Goal: Task Accomplishment & Management: Manage account settings

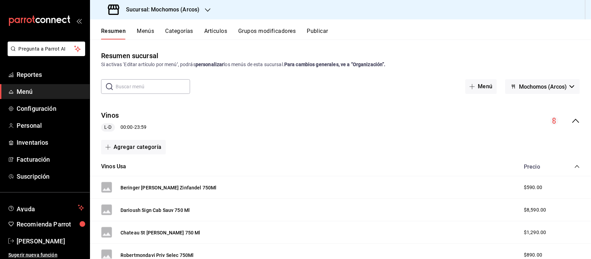
drag, startPoint x: 22, startPoint y: 91, endPoint x: 61, endPoint y: 2, distance: 96.9
click at [22, 91] on span "Menú" at bounding box center [51, 91] width 68 height 9
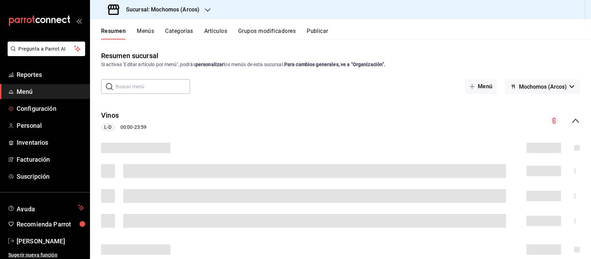
drag, startPoint x: 38, startPoint y: 106, endPoint x: 97, endPoint y: 47, distance: 83.5
click at [37, 107] on span "Configuración" at bounding box center [51, 108] width 68 height 9
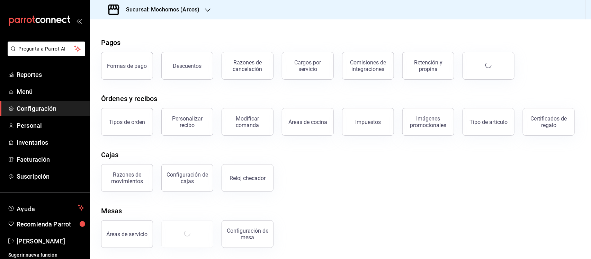
scroll to position [43, 0]
click at [487, 119] on div "Tipo de artículo" at bounding box center [489, 122] width 38 height 7
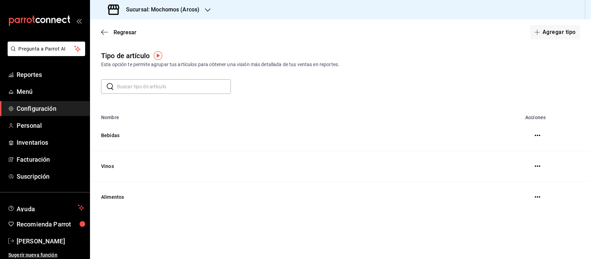
click at [191, 13] on h3 "Sucursal: Mochomos (Arcos)" at bounding box center [160, 10] width 79 height 8
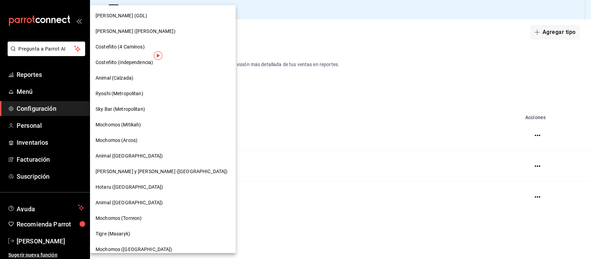
click at [256, 27] on div at bounding box center [295, 129] width 591 height 259
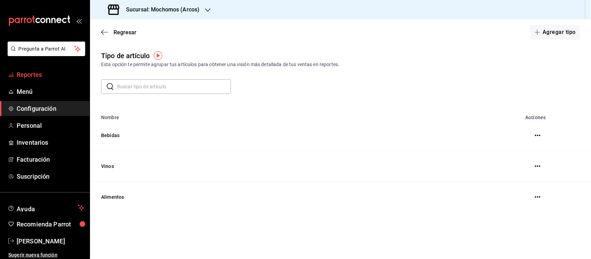
click at [36, 73] on span "Reportes" at bounding box center [51, 74] width 68 height 9
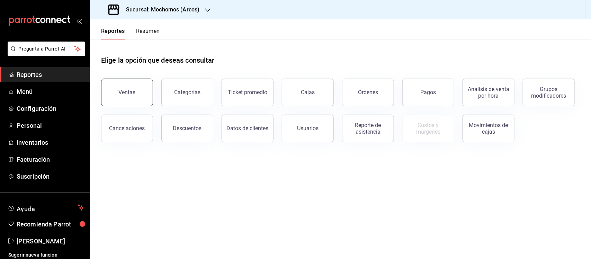
click at [135, 93] on button "Ventas" at bounding box center [127, 93] width 52 height 28
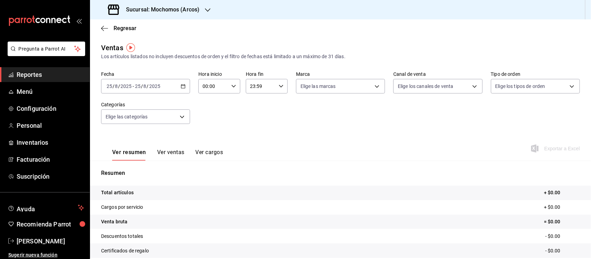
click at [184, 83] on div "[DATE] [DATE] - [DATE] [DATE]" at bounding box center [145, 86] width 89 height 15
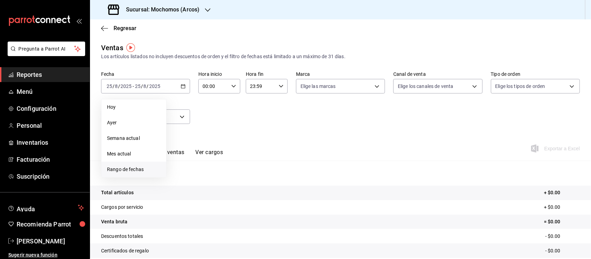
click at [124, 169] on span "Rango de fechas" at bounding box center [134, 169] width 54 height 7
click at [179, 177] on abbr "18" at bounding box center [181, 178] width 5 height 5
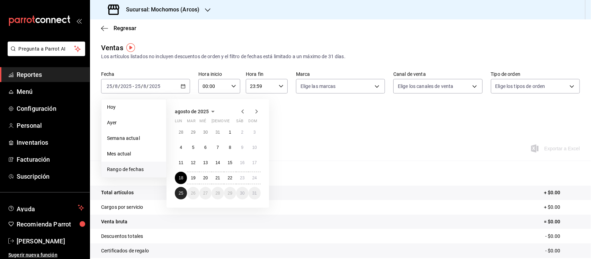
click at [182, 195] on abbr "25" at bounding box center [181, 193] width 5 height 5
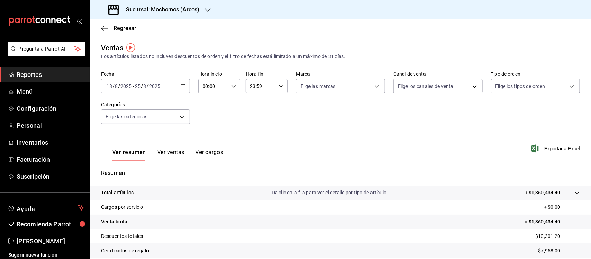
click at [574, 191] on icon at bounding box center [577, 193] width 6 height 6
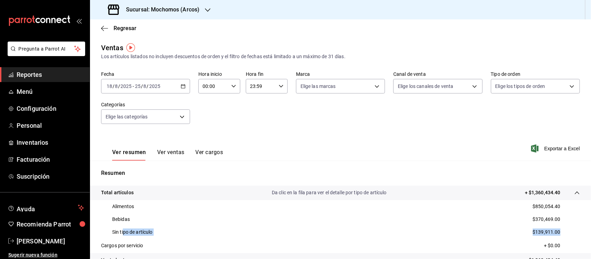
drag, startPoint x: 145, startPoint y: 231, endPoint x: 563, endPoint y: 232, distance: 417.3
click at [563, 232] on div "Sin tipo de artículo $139,911.00" at bounding box center [340, 232] width 479 height 13
click at [114, 232] on p "Sin tipo de artículo" at bounding box center [132, 232] width 41 height 7
drag, startPoint x: 111, startPoint y: 232, endPoint x: 155, endPoint y: 233, distance: 44.0
click at [155, 233] on div "Sin tipo de artículo $139,911.00" at bounding box center [340, 232] width 479 height 13
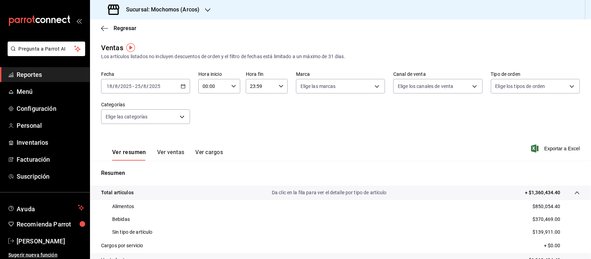
click at [201, 9] on div "Sucursal: Mochomos (Arcos)" at bounding box center [155, 9] width 118 height 19
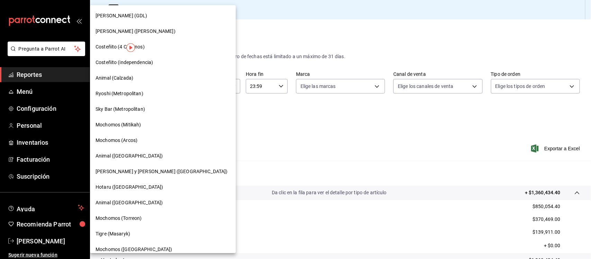
click at [121, 125] on span "Mochomos (Mitikah)" at bounding box center [118, 124] width 45 height 7
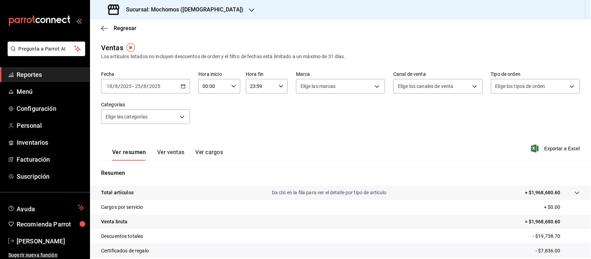
drag, startPoint x: 570, startPoint y: 191, endPoint x: 568, endPoint y: 182, distance: 9.2
click at [574, 191] on icon at bounding box center [577, 193] width 6 height 6
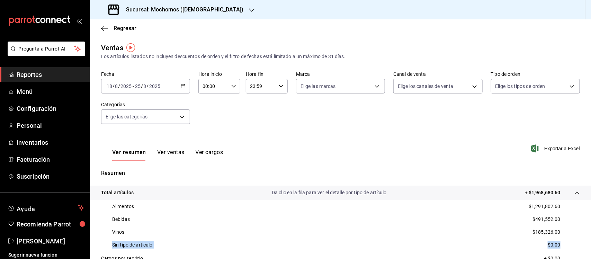
drag, startPoint x: 113, startPoint y: 243, endPoint x: 560, endPoint y: 243, distance: 447.4
click at [560, 243] on div "Sin tipo de artículo $0.00" at bounding box center [340, 245] width 479 height 13
click at [194, 6] on h3 "Sucursal: Mochomos ([DEMOGRAPHIC_DATA])" at bounding box center [182, 10] width 123 height 8
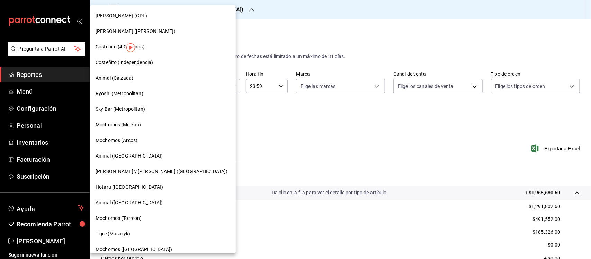
click at [116, 139] on span "Mochomos (Arcos)" at bounding box center [117, 140] width 42 height 7
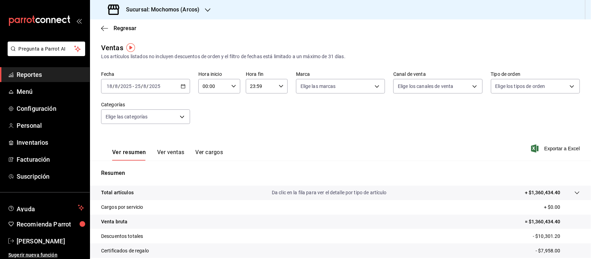
click at [181, 85] on \(Stroke\) "button" at bounding box center [183, 86] width 4 height 4
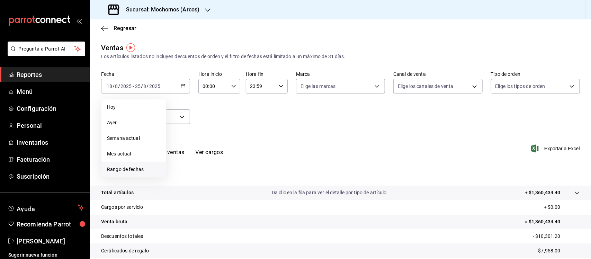
click at [113, 166] on span "Rango de fechas" at bounding box center [134, 169] width 54 height 7
click at [183, 177] on abbr "18" at bounding box center [181, 178] width 5 height 5
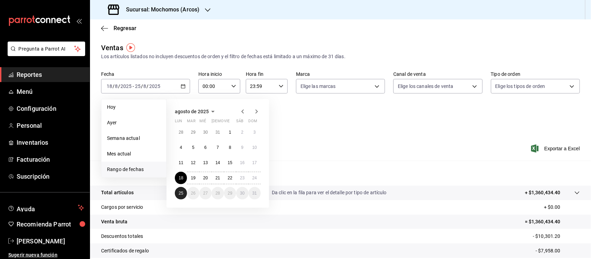
click at [178, 189] on button "25" at bounding box center [181, 193] width 12 height 12
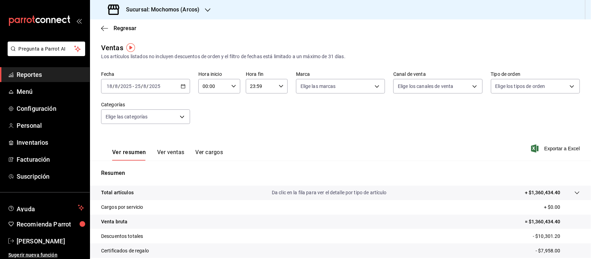
click at [574, 191] on icon at bounding box center [577, 193] width 6 height 6
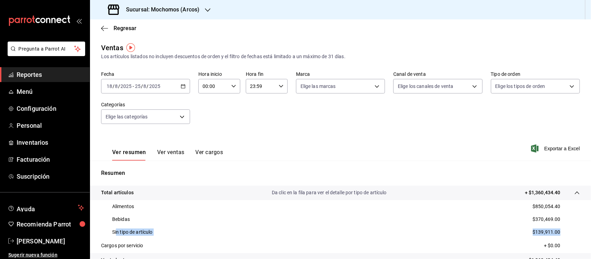
drag, startPoint x: 162, startPoint y: 234, endPoint x: 558, endPoint y: 230, distance: 396.2
click at [558, 230] on div "Sin tipo de artículo $139,911.00" at bounding box center [340, 232] width 479 height 13
click at [23, 92] on span "Menú" at bounding box center [51, 91] width 68 height 9
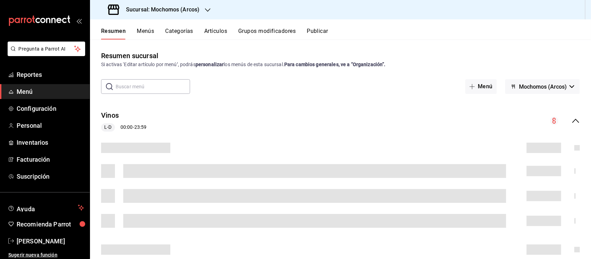
click at [216, 31] on button "Artículos" at bounding box center [215, 34] width 23 height 12
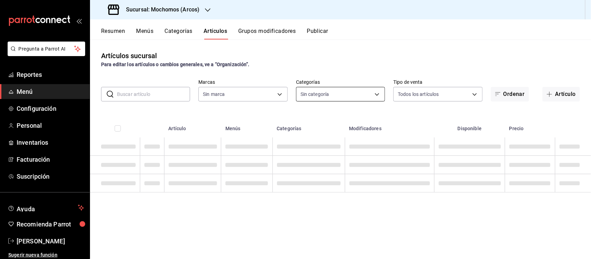
click at [380, 95] on body "Pregunta a Parrot AI Reportes Menú Configuración Personal Inventarios Facturaci…" at bounding box center [295, 129] width 591 height 259
click at [371, 58] on div at bounding box center [295, 129] width 591 height 259
type input "dd36a3dd-8c35-4563-bc3a-0ae6137ce787"
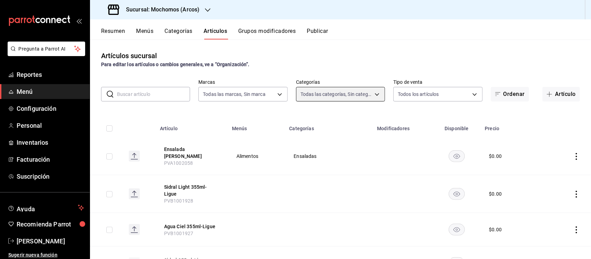
type input "7597c5c0-c189-439a-a9b1-46cc8ee7ac78,78dcea9d-0226-4a72-8dbe-4ec0b47d6941,3e6ec…"
click at [373, 95] on body "Pregunta a Parrot AI Reportes Menú Configuración Personal Inventarios Facturaci…" at bounding box center [295, 129] width 591 height 259
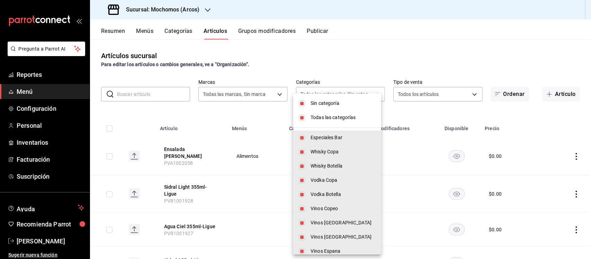
click at [305, 102] on li "Sin categoría" at bounding box center [337, 103] width 88 height 14
checkbox input "false"
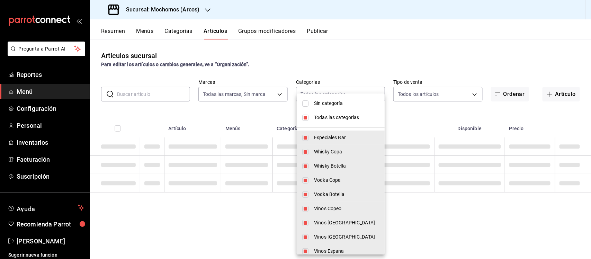
click at [304, 118] on input "checkbox" at bounding box center [305, 118] width 6 height 6
checkbox input "false"
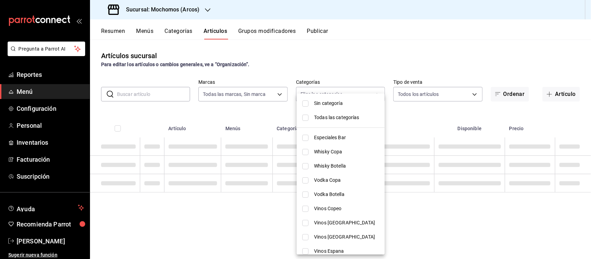
checkbox input "false"
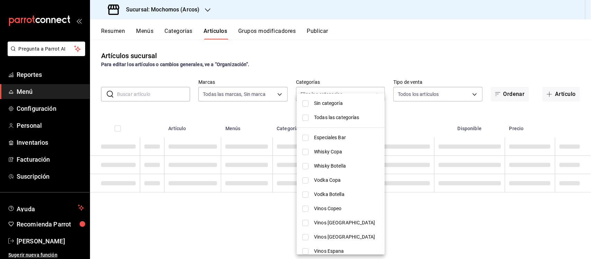
checkbox input "false"
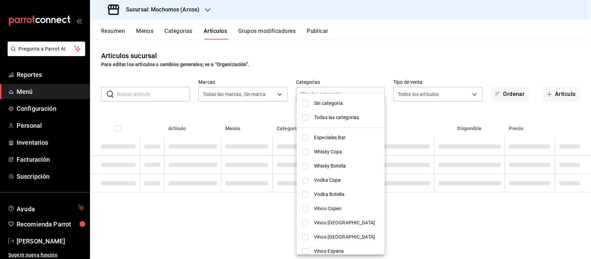
checkbox input "false"
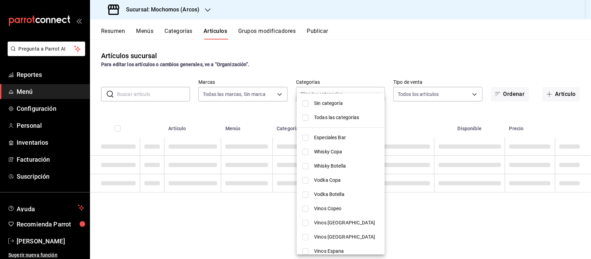
checkbox input "false"
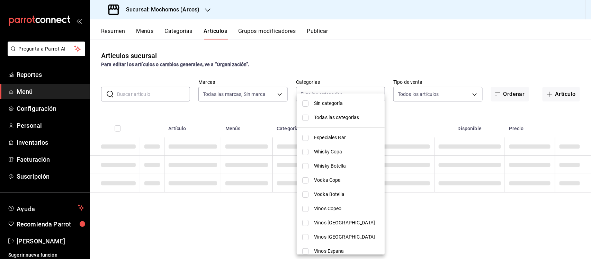
checkbox input "false"
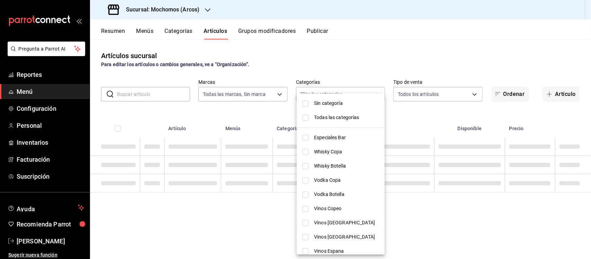
checkbox input "false"
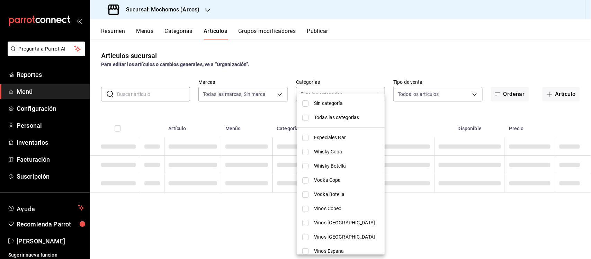
checkbox input "false"
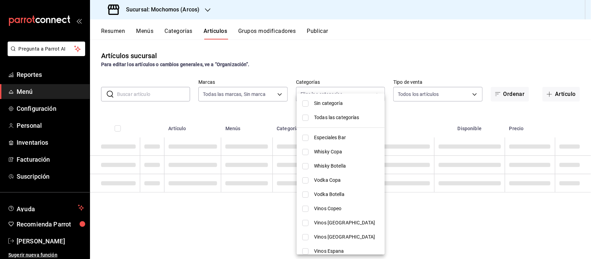
checkbox input "false"
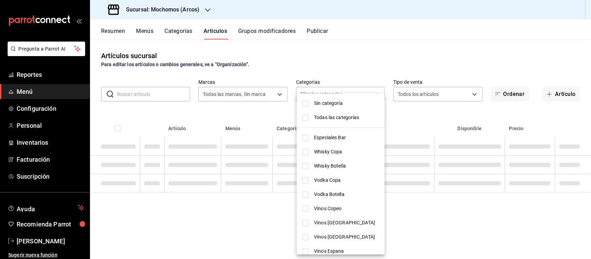
checkbox input "false"
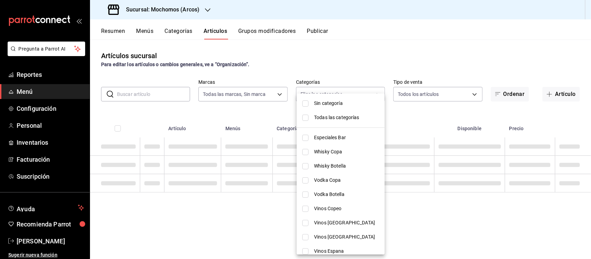
checkbox input "false"
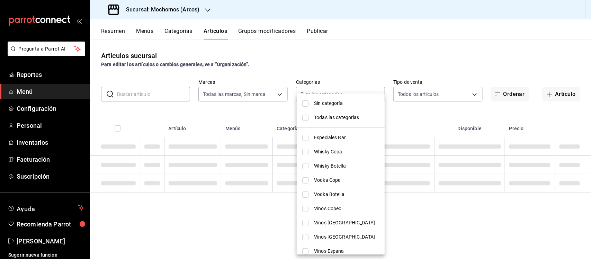
checkbox input "false"
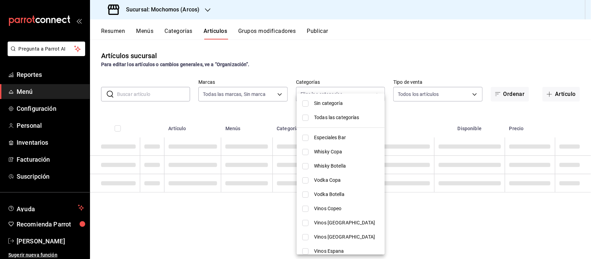
checkbox input "false"
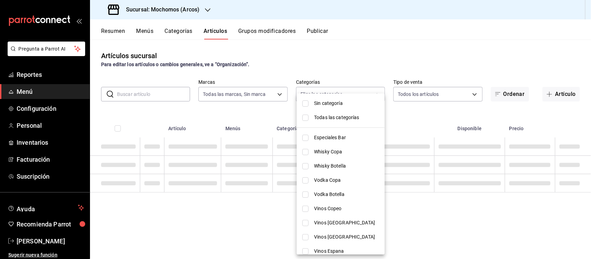
checkbox input "false"
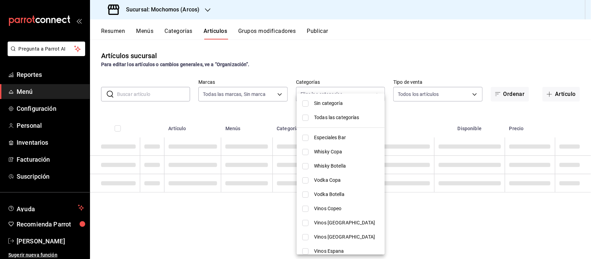
click at [305, 210] on input "checkbox" at bounding box center [305, 209] width 6 height 6
checkbox input "true"
type input "67237dcd-9691-41da-a103-4bfc6c91d58a"
click at [305, 223] on input "checkbox" at bounding box center [305, 223] width 6 height 6
checkbox input "true"
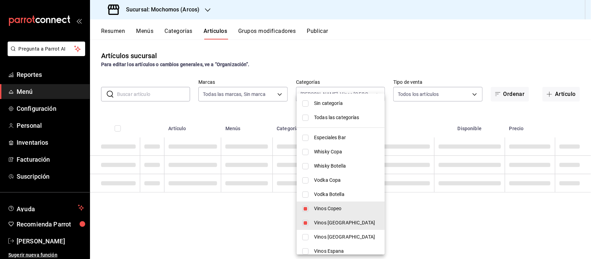
click at [306, 238] on input "checkbox" at bounding box center [305, 237] width 6 height 6
checkbox input "true"
type input "67237dcd-9691-41da-a103-4bfc6c91d58a,699bf8e2-cc6f-4657-9b71-79c9aee050b1,ca76d…"
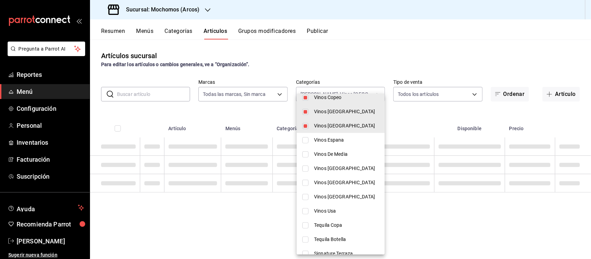
scroll to position [123, 0]
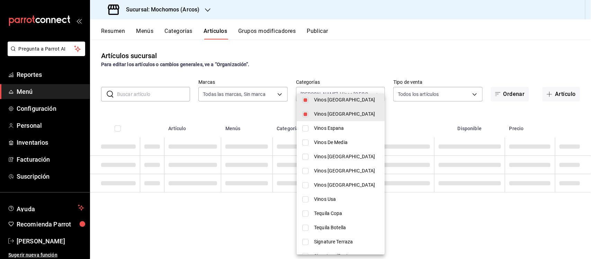
click at [305, 126] on input "checkbox" at bounding box center [305, 128] width 6 height 6
checkbox input "true"
type input "67237dcd-9691-41da-a103-4bfc6c91d58a,699bf8e2-cc6f-4657-9b71-79c9aee050b1,ca76d…"
click at [305, 142] on input "checkbox" at bounding box center [305, 143] width 6 height 6
checkbox input "true"
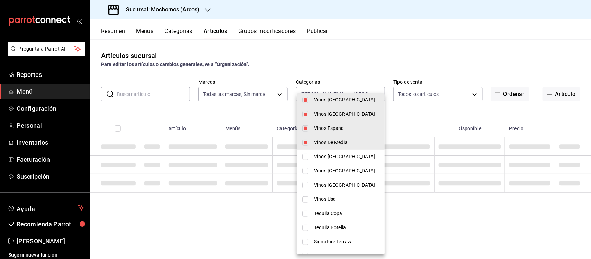
type input "67237dcd-9691-41da-a103-4bfc6c91d58a,699bf8e2-cc6f-4657-9b71-79c9aee050b1,ca76d…"
click at [305, 155] on input "checkbox" at bounding box center [305, 157] width 6 height 6
checkbox input "true"
type input "67237dcd-9691-41da-a103-4bfc6c91d58a,699bf8e2-cc6f-4657-9b71-79c9aee050b1,ca76d…"
click at [305, 170] on input "checkbox" at bounding box center [305, 171] width 6 height 6
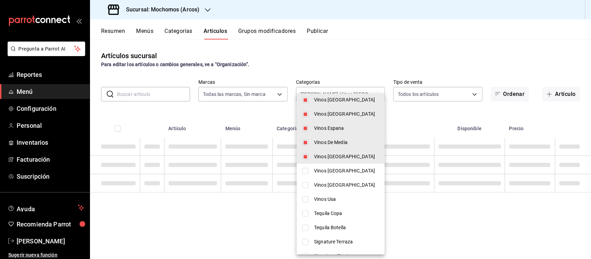
checkbox input "true"
type input "67237dcd-9691-41da-a103-4bfc6c91d58a,699bf8e2-cc6f-4657-9b71-79c9aee050b1,ca76d…"
click at [305, 185] on input "checkbox" at bounding box center [305, 185] width 6 height 6
checkbox input "true"
click at [307, 200] on input "checkbox" at bounding box center [305, 199] width 6 height 6
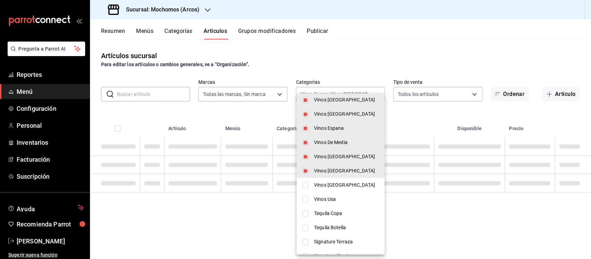
checkbox input "true"
type input "67237dcd-9691-41da-a103-4bfc6c91d58a,699bf8e2-cc6f-4657-9b71-79c9aee050b1,ca76d…"
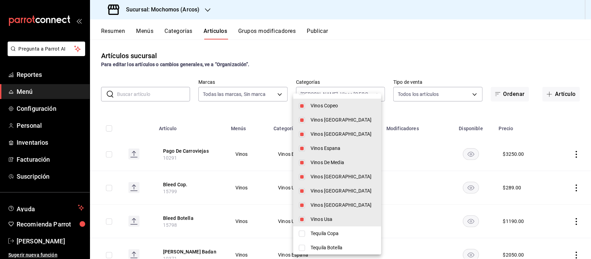
scroll to position [97, 0]
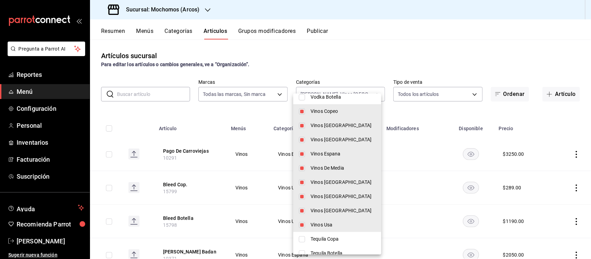
click at [369, 60] on div at bounding box center [295, 129] width 591 height 259
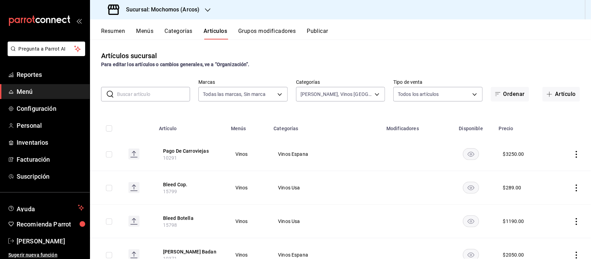
click at [108, 129] on input "checkbox" at bounding box center [109, 128] width 6 height 6
checkbox input "true"
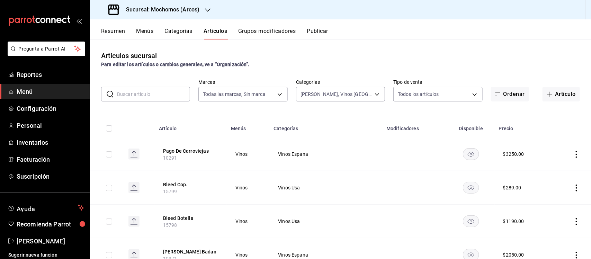
checkbox input "true"
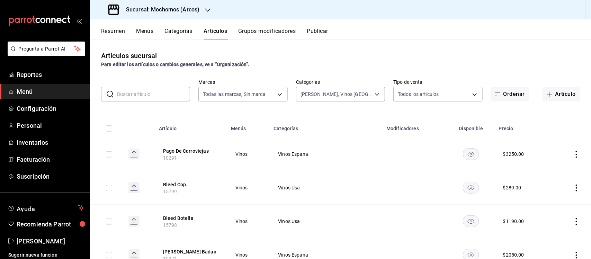
checkbox input "true"
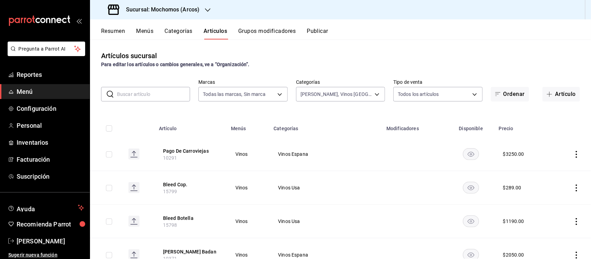
checkbox input "true"
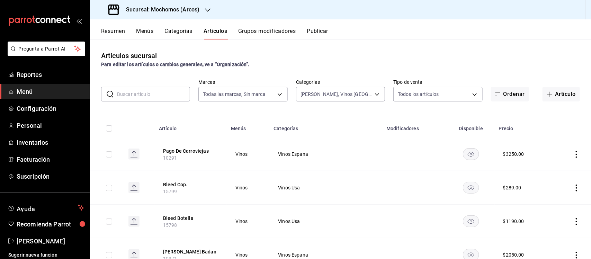
checkbox input "true"
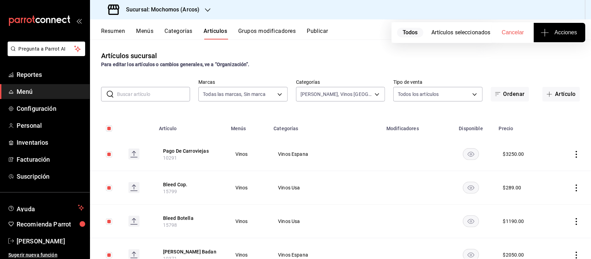
click at [562, 32] on span "Acciones" at bounding box center [559, 32] width 35 height 8
click at [559, 54] on span "Agregar tipo" at bounding box center [559, 54] width 41 height 7
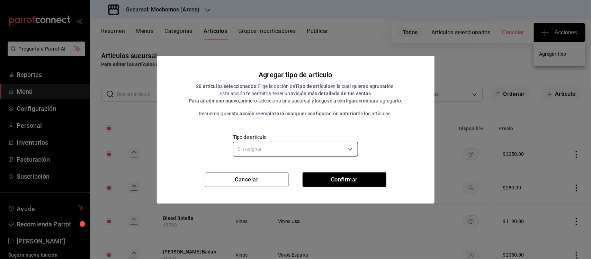
click at [275, 153] on body "Pregunta a Parrot AI Reportes Menú Configuración Personal Inventarios Facturaci…" at bounding box center [295, 129] width 591 height 259
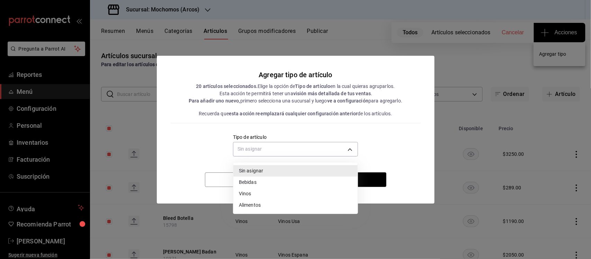
click at [248, 193] on li "Vinos" at bounding box center [295, 193] width 124 height 11
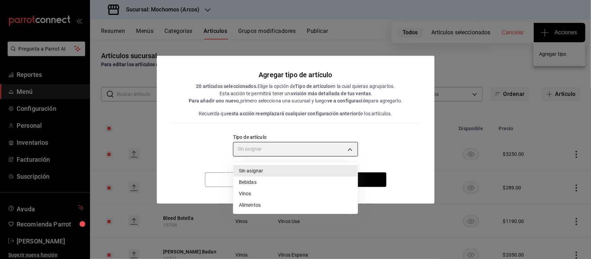
type input "e1bdedcf-fa1f-443e-b5b9-5cb10ad40228"
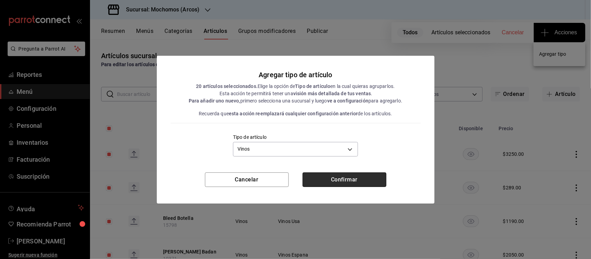
click at [335, 180] on button "Confirmar" at bounding box center [345, 179] width 84 height 15
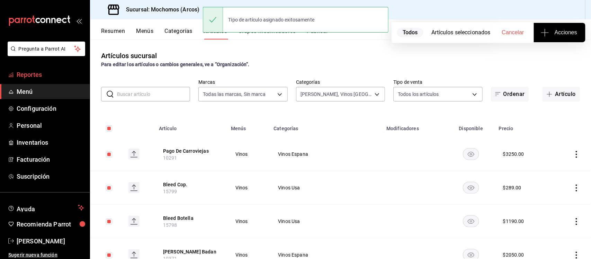
click at [28, 75] on span "Reportes" at bounding box center [51, 74] width 68 height 9
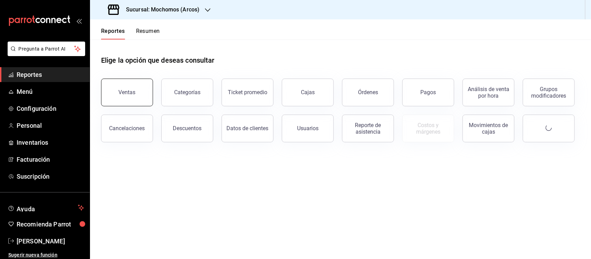
click at [132, 85] on button "Ventas" at bounding box center [127, 93] width 52 height 28
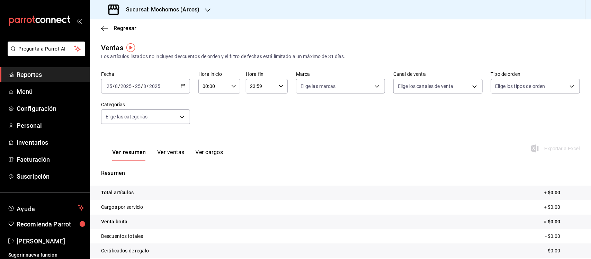
click at [182, 84] on icon "button" at bounding box center [183, 86] width 5 height 5
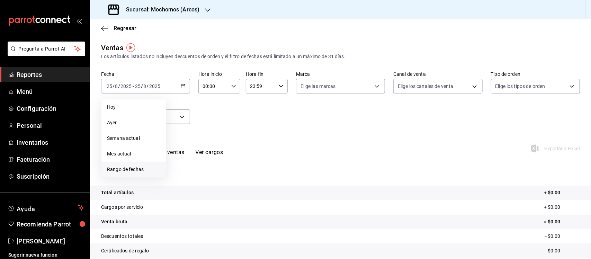
click at [130, 167] on span "Rango de fechas" at bounding box center [134, 169] width 54 height 7
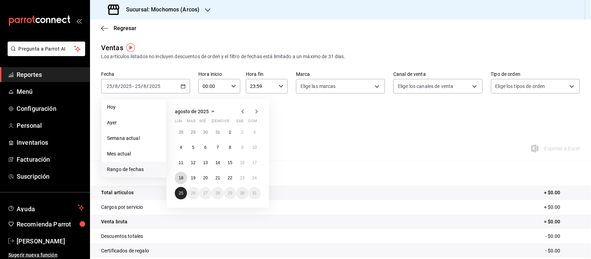
drag, startPoint x: 181, startPoint y: 180, endPoint x: 181, endPoint y: 189, distance: 9.0
click at [181, 181] on button "18" at bounding box center [181, 178] width 12 height 12
click at [179, 193] on abbr "25" at bounding box center [181, 193] width 5 height 5
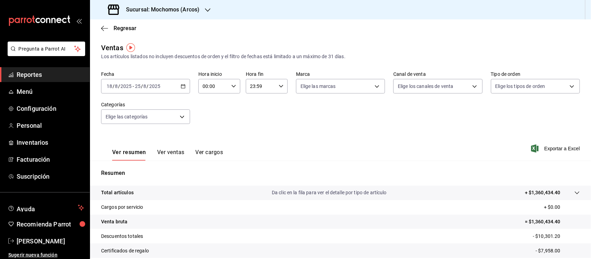
click at [371, 127] on div "Fecha [DATE] [DATE] - [DATE] [DATE] Hora inicio 00:00 Hora inicio Hora fin 23:5…" at bounding box center [340, 101] width 479 height 61
click at [574, 191] on icon at bounding box center [577, 193] width 6 height 6
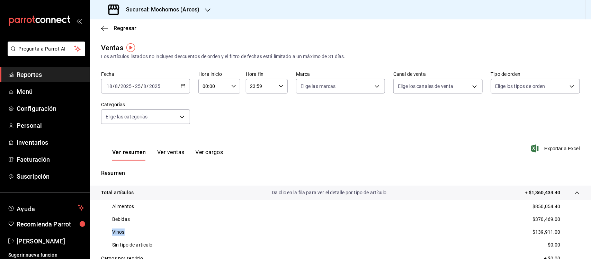
drag, startPoint x: 113, startPoint y: 233, endPoint x: 133, endPoint y: 236, distance: 20.3
click at [131, 234] on div "Vinos $139,911.00" at bounding box center [340, 232] width 479 height 13
drag, startPoint x: 114, startPoint y: 242, endPoint x: 573, endPoint y: 242, distance: 459.9
click at [573, 242] on div "Sin tipo de artículo $0.00" at bounding box center [340, 245] width 479 height 13
click at [108, 246] on div "Sin tipo de artículo $0.00" at bounding box center [340, 245] width 479 height 13
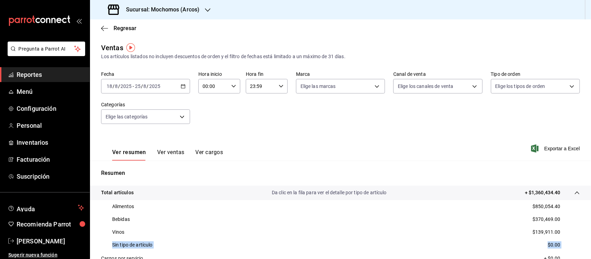
drag, startPoint x: 109, startPoint y: 245, endPoint x: 558, endPoint y: 245, distance: 448.4
click at [558, 245] on div "Sin tipo de artículo $0.00" at bounding box center [340, 245] width 479 height 13
drag, startPoint x: 449, startPoint y: 126, endPoint x: 444, endPoint y: 118, distance: 9.4
click at [449, 126] on div "Fecha [DATE] [DATE] - [DATE] [DATE] Hora inicio 00:00 Hora inicio Hora fin 23:5…" at bounding box center [340, 101] width 479 height 61
drag, startPoint x: 558, startPoint y: 243, endPoint x: 113, endPoint y: 243, distance: 444.6
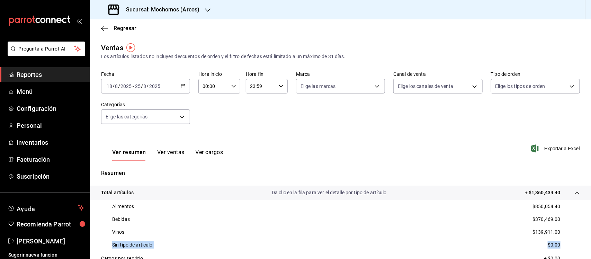
click at [113, 243] on div "Sin tipo de artículo $0.00" at bounding box center [340, 245] width 479 height 13
click at [200, 11] on div "Sucursal: Mochomos (Arcos)" at bounding box center [155, 9] width 118 height 19
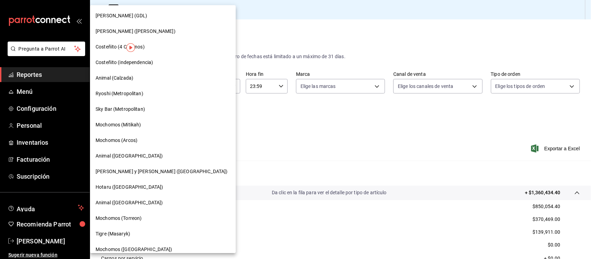
click at [116, 157] on span "Animal ([GEOGRAPHIC_DATA])" at bounding box center [129, 155] width 67 height 7
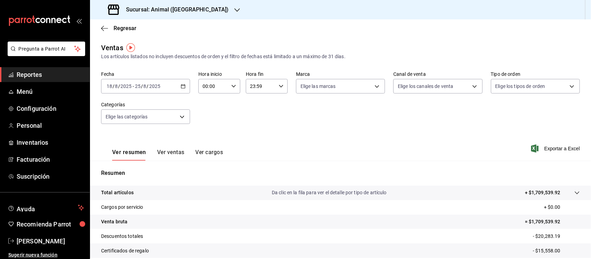
click at [574, 191] on icon at bounding box center [577, 193] width 6 height 6
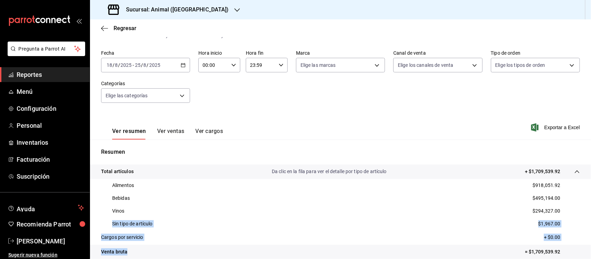
scroll to position [94, 0]
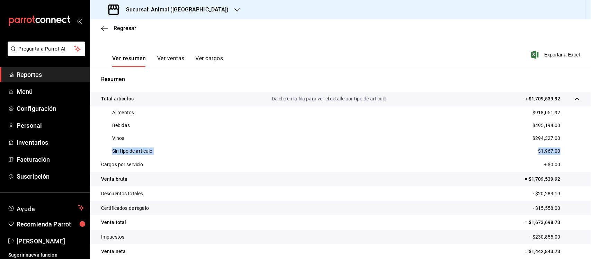
drag, startPoint x: 119, startPoint y: 247, endPoint x: 560, endPoint y: 153, distance: 451.1
click at [560, 153] on div "Sin tipo de artículo $1,967.00" at bounding box center [340, 151] width 479 height 13
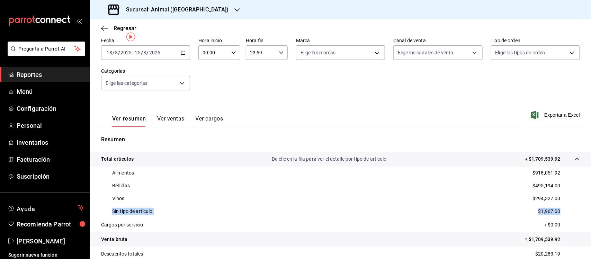
scroll to position [7, 0]
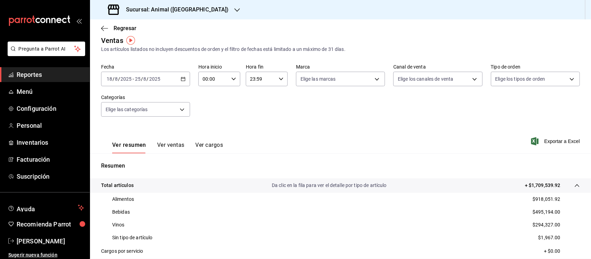
click at [147, 77] on span "/" at bounding box center [148, 79] width 2 height 6
click at [183, 81] on div "[DATE] [DATE] - [DATE] [DATE]" at bounding box center [145, 79] width 89 height 15
click at [118, 225] on p "Vinos" at bounding box center [118, 224] width 12 height 7
drag, startPoint x: 111, startPoint y: 224, endPoint x: 560, endPoint y: 237, distance: 449.7
click at [560, 237] on div "Alimentos $918,051.92 Bebidas $495,194.00 Vinos $294,327.00 Sin tipo de artícul…" at bounding box center [340, 218] width 479 height 51
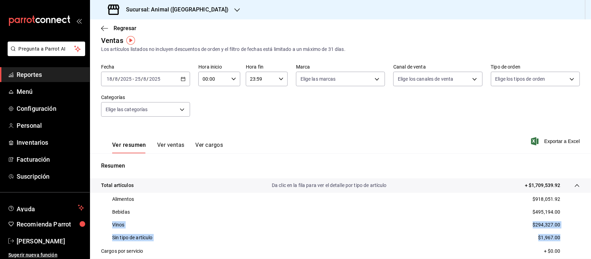
click at [131, 230] on div "Vinos $294,327.00" at bounding box center [340, 225] width 479 height 13
drag, startPoint x: 121, startPoint y: 224, endPoint x: 130, endPoint y: 224, distance: 9.7
click at [132, 224] on div "Vinos $294,327.00" at bounding box center [340, 225] width 479 height 13
drag, startPoint x: 113, startPoint y: 236, endPoint x: 165, endPoint y: 241, distance: 52.2
click at [165, 241] on div "Sin tipo de artículo $1,967.00" at bounding box center [340, 237] width 479 height 13
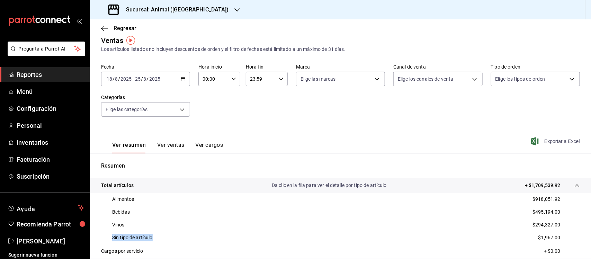
click at [549, 140] on span "Exportar a Excel" at bounding box center [556, 141] width 47 height 8
click at [26, 92] on span "Menú" at bounding box center [51, 91] width 68 height 9
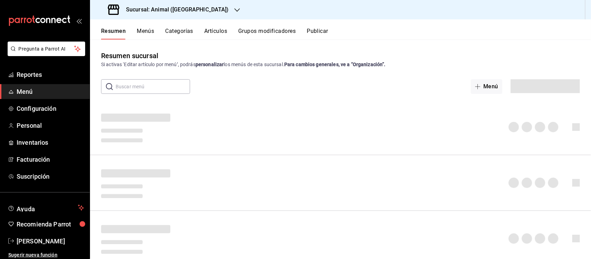
click at [214, 32] on button "Artículos" at bounding box center [215, 34] width 23 height 12
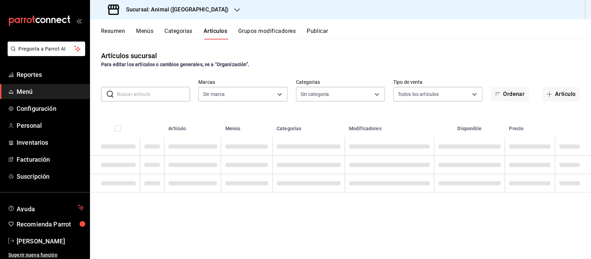
click at [132, 94] on input "text" at bounding box center [153, 94] width 73 height 14
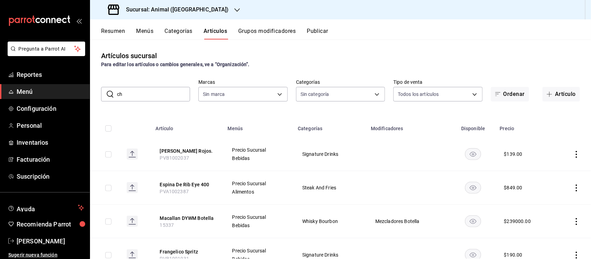
type input "c"
type input "ab590da7-d0c4-47a8-ac4f-44aecaaca930,928f1d8c-49b4-4cad-a5c8-35f7885dcb7c,2440b…"
type input "3f39fcdc-c8c4-4fff-883a-47b345d9391c"
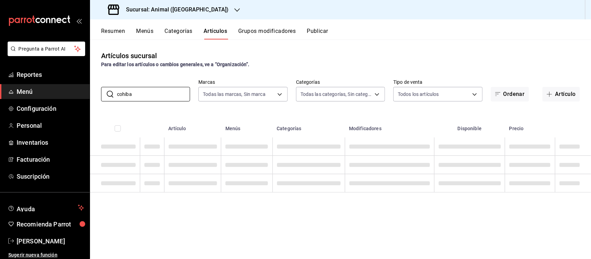
type input "cohiba"
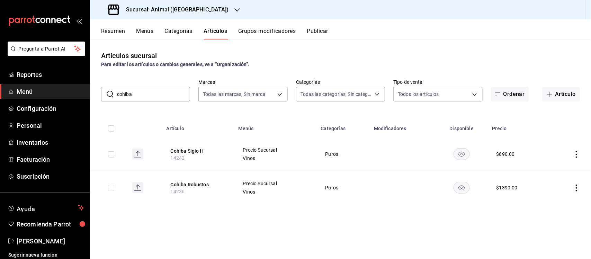
click at [110, 154] on input "checkbox" at bounding box center [111, 154] width 6 height 6
checkbox input "true"
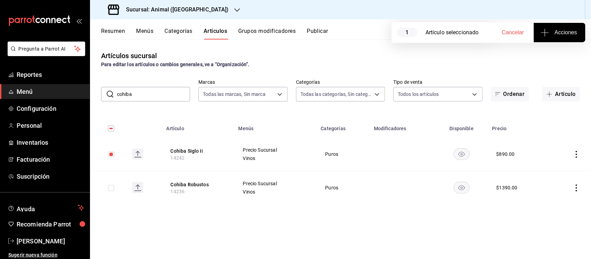
click at [567, 34] on span "Acciones" at bounding box center [559, 32] width 35 height 8
click at [550, 54] on span "Agregar tipo" at bounding box center [559, 54] width 41 height 7
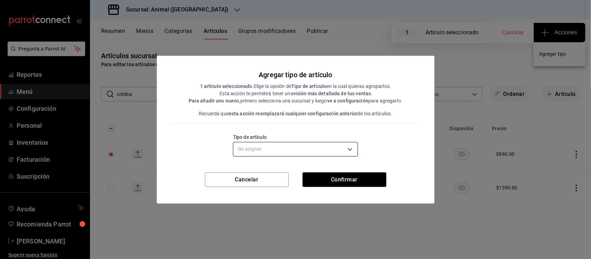
click at [268, 148] on body "Pregunta a Parrot AI Reportes Menú Configuración Personal Inventarios Facturaci…" at bounding box center [295, 129] width 591 height 259
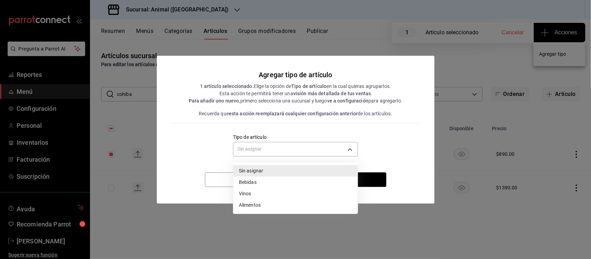
click at [255, 195] on li "Vinos" at bounding box center [295, 193] width 124 height 11
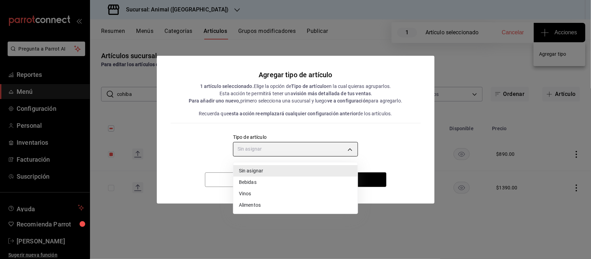
type input "e1bdedcf-fa1f-443e-b5b9-5cb10ad40228"
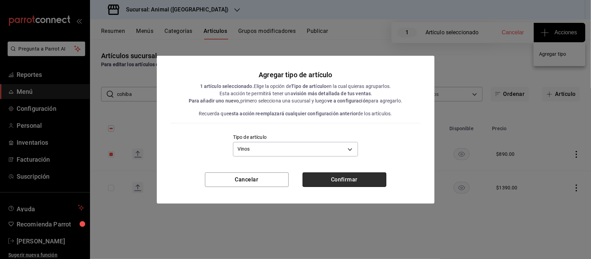
click at [352, 179] on button "Confirmar" at bounding box center [345, 179] width 84 height 15
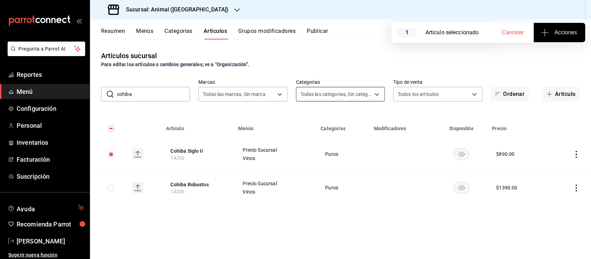
click at [373, 92] on body "Pregunta a Parrot AI Reportes Menú Configuración Personal Inventarios Facturaci…" at bounding box center [295, 129] width 591 height 259
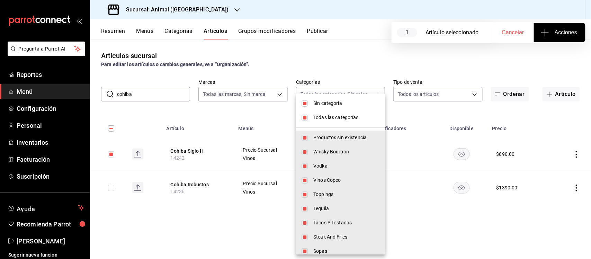
click at [304, 103] on input "checkbox" at bounding box center [305, 103] width 6 height 6
checkbox input "false"
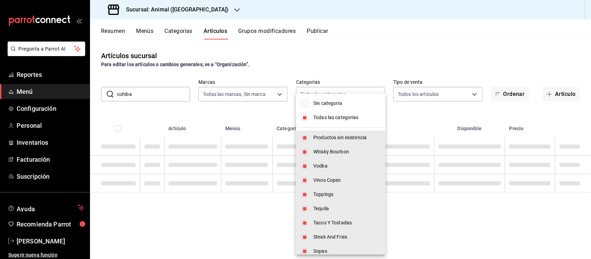
click at [303, 118] on input "checkbox" at bounding box center [305, 118] width 6 height 6
checkbox input "false"
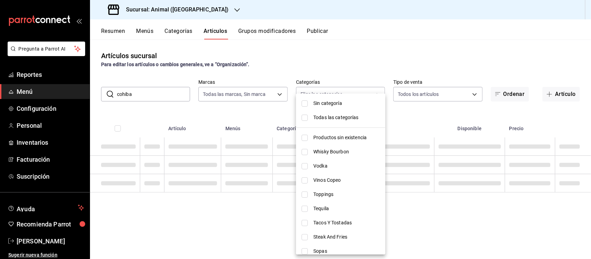
checkbox input "false"
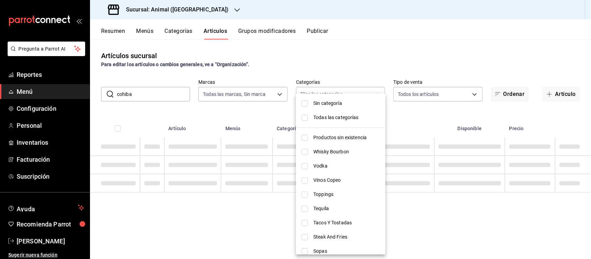
checkbox input "false"
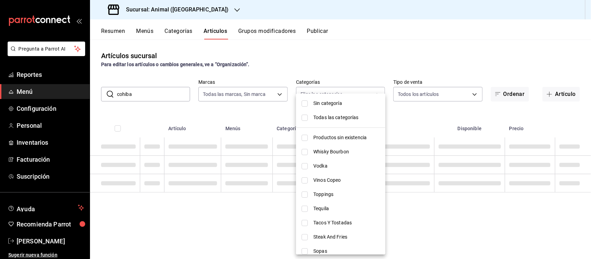
checkbox input "false"
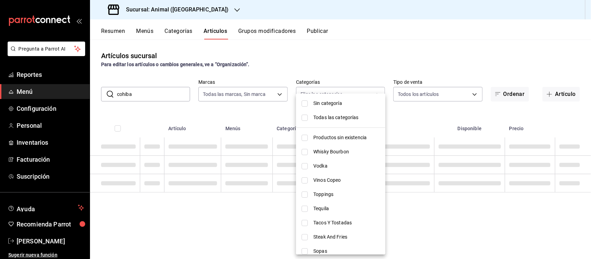
checkbox input "false"
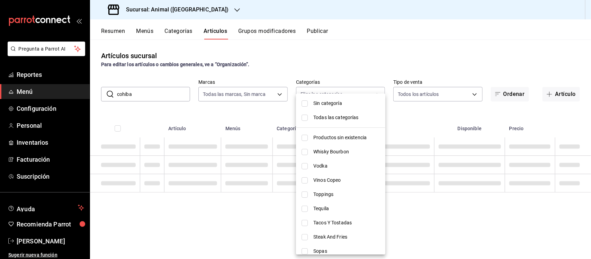
checkbox input "false"
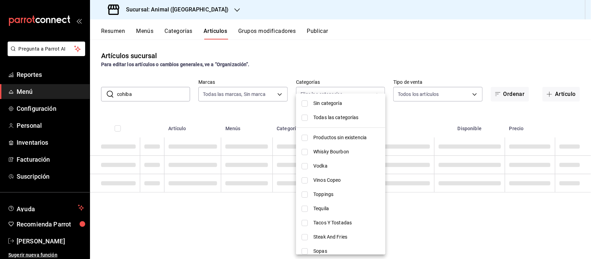
checkbox input "false"
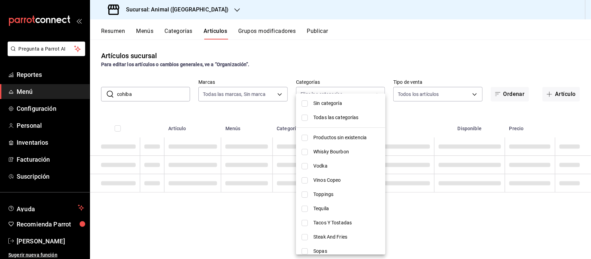
checkbox input "false"
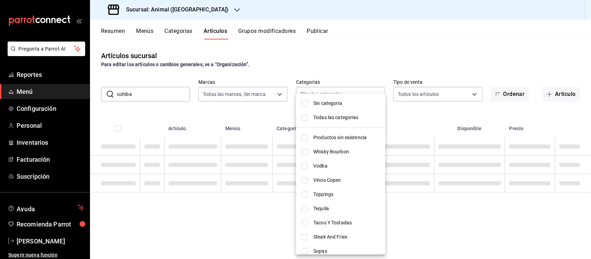
checkbox input "false"
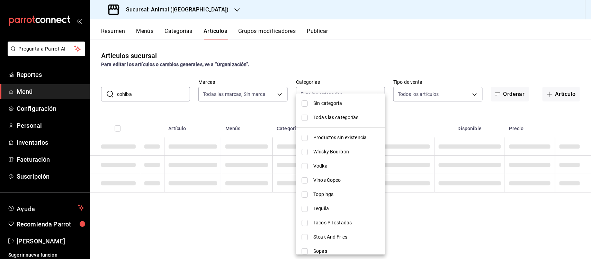
checkbox input "false"
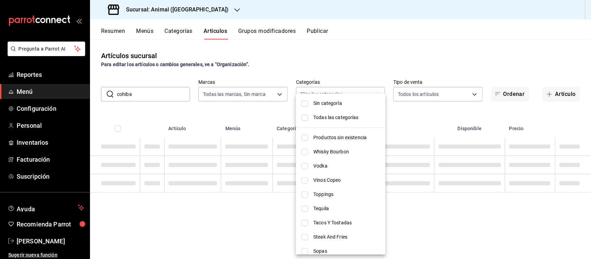
checkbox input "false"
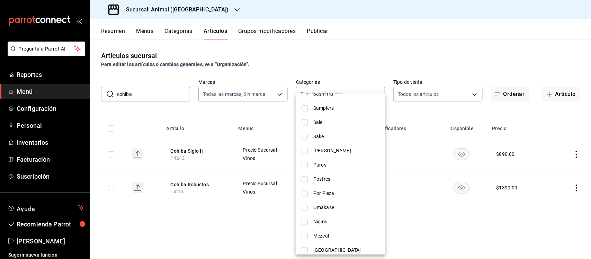
scroll to position [249, 0]
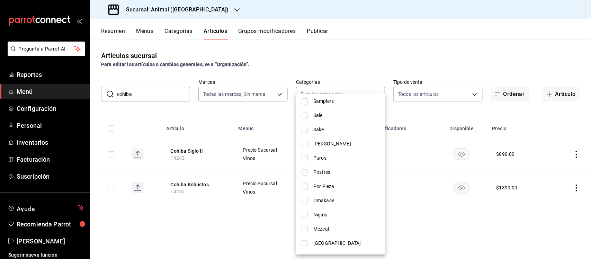
click at [307, 158] on input "checkbox" at bounding box center [305, 158] width 6 height 6
checkbox input "true"
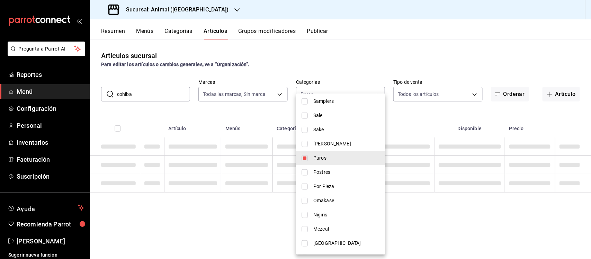
type input "23296c72-8856-4cb5-a50e-80e506dfef71"
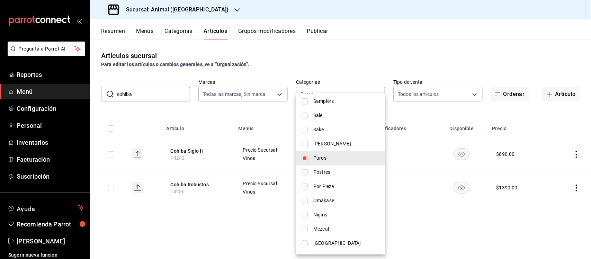
click at [231, 223] on div at bounding box center [295, 129] width 591 height 259
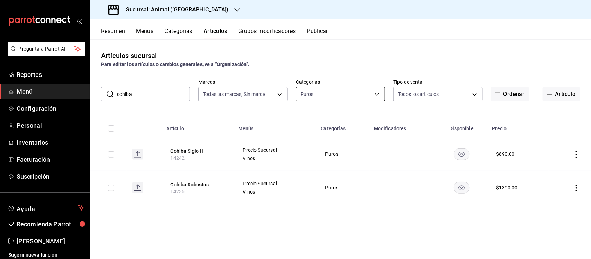
click at [381, 95] on body "Pregunta a Parrot AI Reportes Menú Configuración Personal Inventarios Facturaci…" at bounding box center [295, 129] width 591 height 259
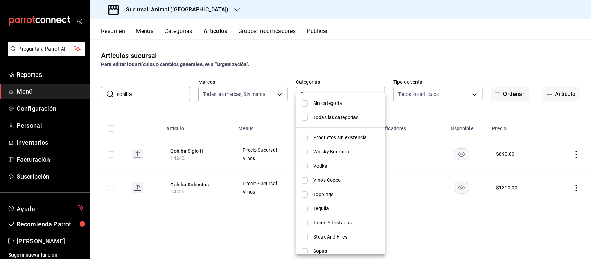
click at [302, 101] on input "checkbox" at bounding box center [305, 103] width 6 height 6
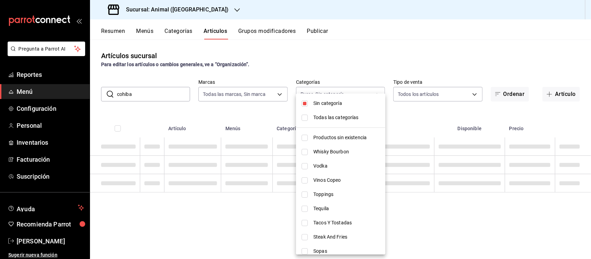
click at [304, 104] on input "checkbox" at bounding box center [305, 103] width 6 height 6
checkbox input "false"
click at [137, 96] on div at bounding box center [295, 129] width 591 height 259
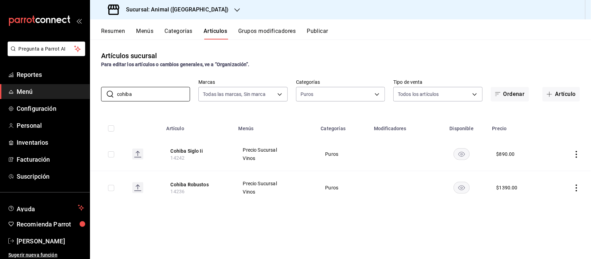
drag, startPoint x: 139, startPoint y: 94, endPoint x: 42, endPoint y: 89, distance: 97.1
click at [42, 92] on div "Pregunta a Parrot AI Reportes Menú Configuración Personal Inventarios Facturaci…" at bounding box center [295, 129] width 591 height 259
type input "parta"
click at [115, 187] on td at bounding box center [108, 188] width 37 height 34
click at [113, 188] on input "checkbox" at bounding box center [111, 188] width 6 height 6
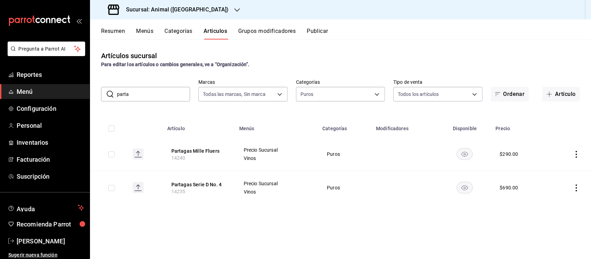
checkbox input "true"
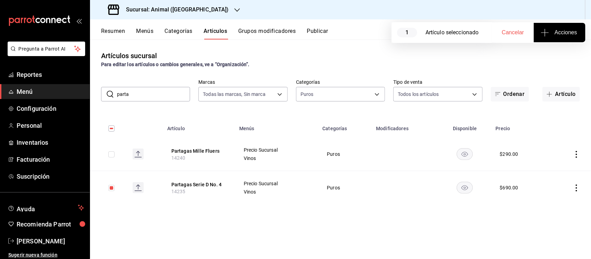
click at [550, 32] on span "Acciones" at bounding box center [559, 32] width 35 height 8
click at [553, 54] on span "Agregar tipo" at bounding box center [559, 54] width 41 height 7
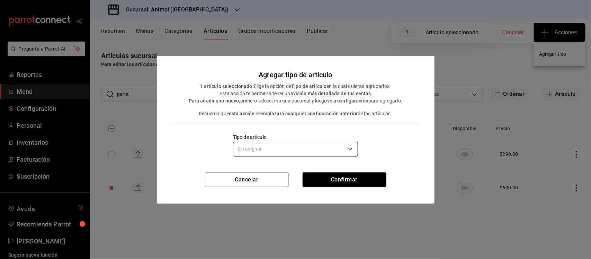
click at [273, 149] on body "Pregunta a Parrot AI Reportes Menú Configuración Personal Inventarios Facturaci…" at bounding box center [295, 129] width 591 height 259
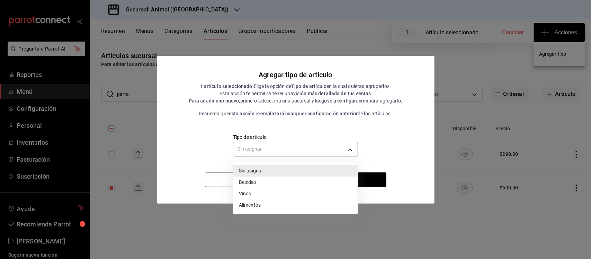
click at [253, 193] on li "Vinos" at bounding box center [295, 193] width 124 height 11
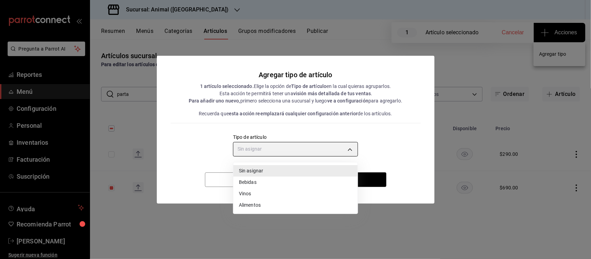
type input "e1bdedcf-fa1f-443e-b5b9-5cb10ad40228"
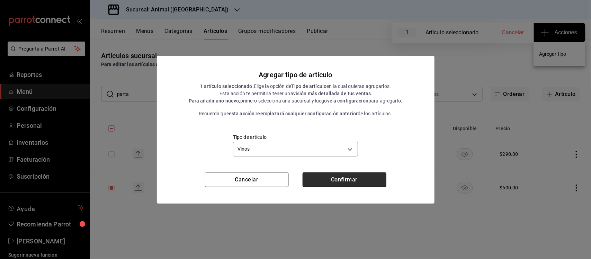
click at [346, 180] on button "Confirmar" at bounding box center [345, 179] width 84 height 15
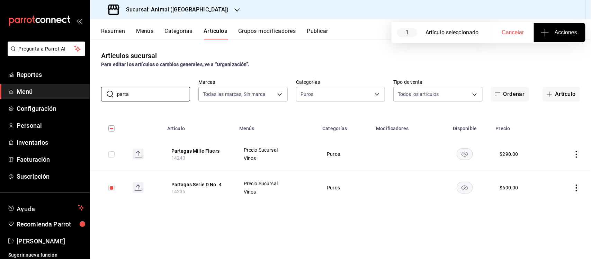
drag, startPoint x: 132, startPoint y: 96, endPoint x: 100, endPoint y: 94, distance: 31.9
click at [101, 95] on div "​ parta ​" at bounding box center [145, 94] width 89 height 15
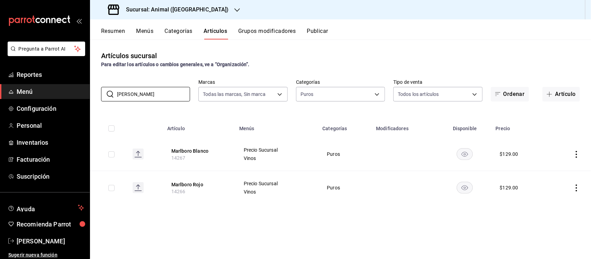
type input "[PERSON_NAME]"
click at [113, 153] on input "checkbox" at bounding box center [111, 154] width 6 height 6
checkbox input "true"
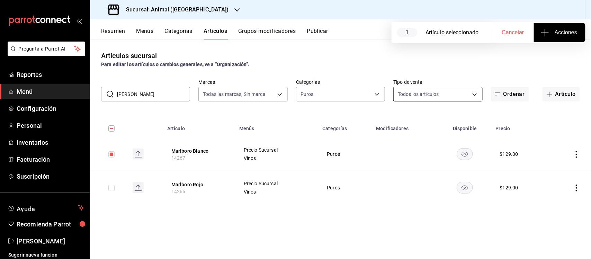
click at [476, 93] on body "Pregunta a Parrot AI Reportes Menú Configuración Personal Inventarios Facturaci…" at bounding box center [295, 129] width 591 height 259
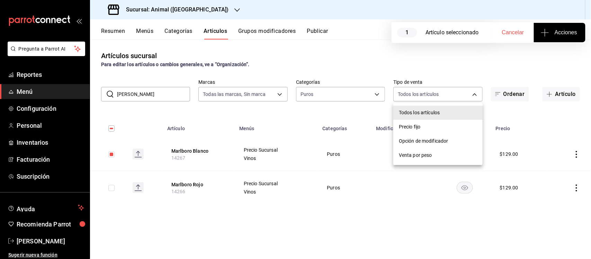
click at [563, 33] on div at bounding box center [295, 129] width 591 height 259
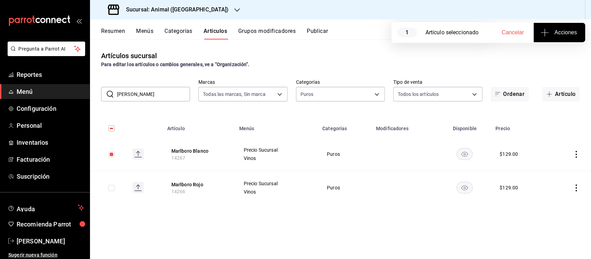
click at [559, 32] on span "Acciones" at bounding box center [559, 32] width 35 height 8
click at [549, 56] on span "Agregar tipo" at bounding box center [559, 54] width 41 height 7
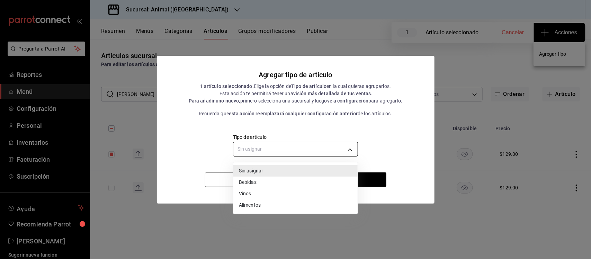
click at [262, 149] on body "Pregunta a Parrot AI Reportes Menú Configuración Personal Inventarios Facturaci…" at bounding box center [295, 129] width 591 height 259
click at [254, 193] on li "Vinos" at bounding box center [295, 193] width 124 height 11
type input "e1bdedcf-fa1f-443e-b5b9-5cb10ad40228"
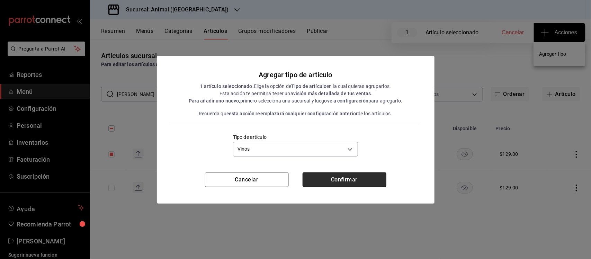
click at [366, 182] on button "Confirmar" at bounding box center [345, 179] width 84 height 15
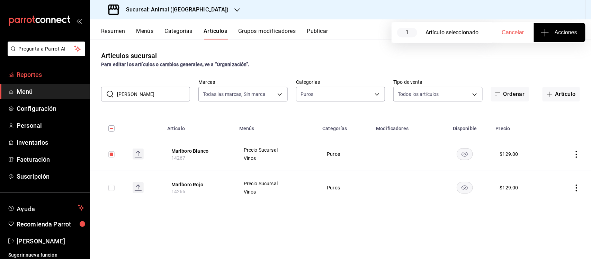
click at [32, 74] on span "Reportes" at bounding box center [51, 74] width 68 height 9
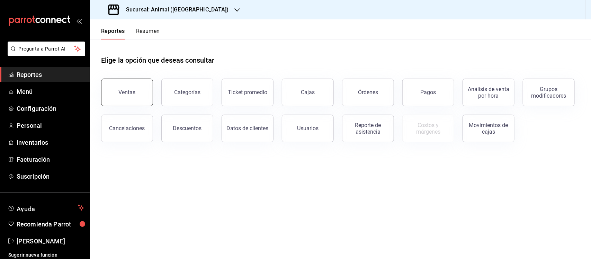
click at [127, 91] on div "Ventas" at bounding box center [127, 92] width 17 height 7
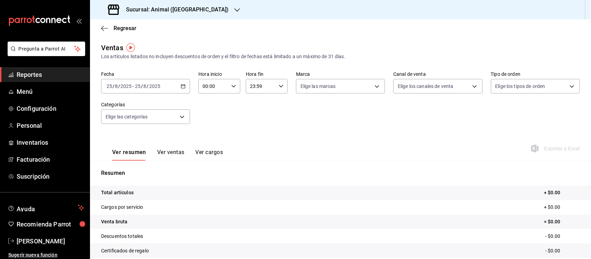
click at [179, 84] on div "[DATE] [DATE] - [DATE] [DATE]" at bounding box center [145, 86] width 89 height 15
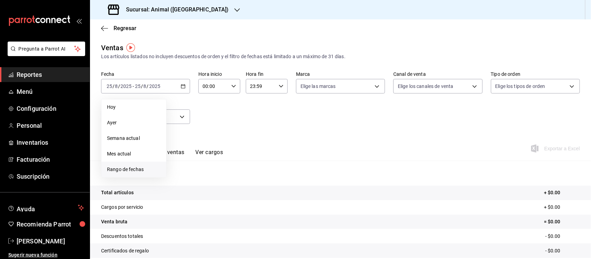
click at [116, 166] on span "Rango de fechas" at bounding box center [134, 169] width 54 height 7
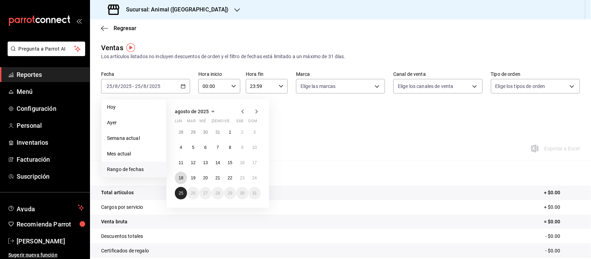
click at [182, 180] on button "18" at bounding box center [181, 178] width 12 height 12
drag, startPoint x: 178, startPoint y: 191, endPoint x: 371, endPoint y: 110, distance: 208.6
click at [179, 191] on abbr "25" at bounding box center [181, 193] width 5 height 5
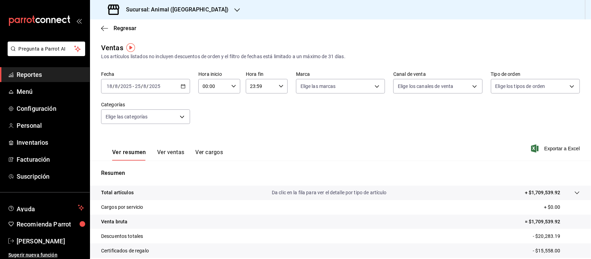
click at [563, 189] on div at bounding box center [570, 192] width 19 height 7
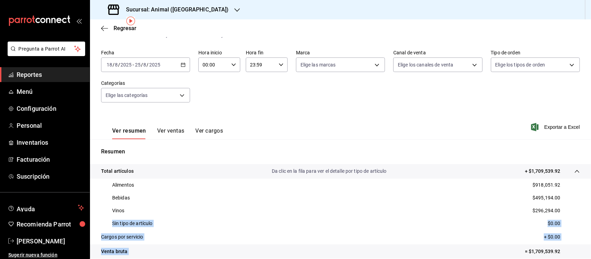
scroll to position [27, 0]
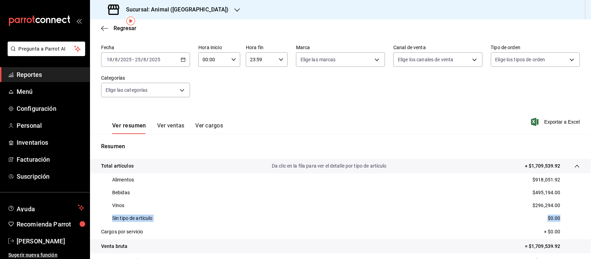
drag, startPoint x: 110, startPoint y: 243, endPoint x: 577, endPoint y: 221, distance: 467.3
click at [577, 221] on div "Alimentos $918,051.92 Bebidas $495,194.00 Vinos $296,294.00 Sin tipo de artícul…" at bounding box center [340, 198] width 501 height 51
click at [204, 17] on div "Sucursal: Animal ([GEOGRAPHIC_DATA])" at bounding box center [169, 9] width 147 height 19
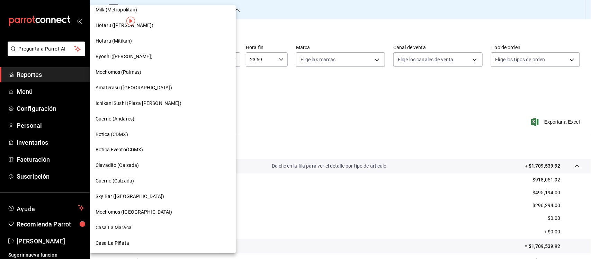
scroll to position [489, 0]
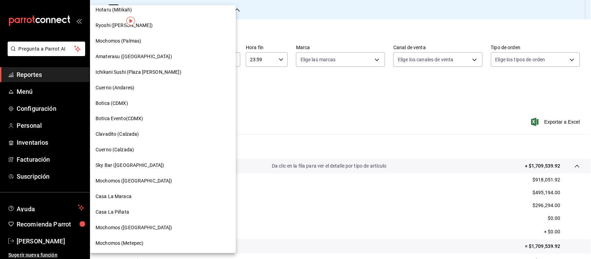
click at [284, 23] on div at bounding box center [295, 129] width 591 height 259
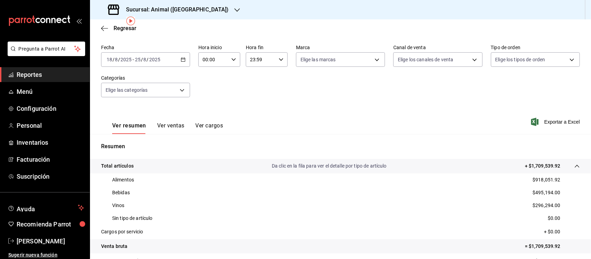
click at [190, 10] on h3 "Sucursal: Animal ([GEOGRAPHIC_DATA])" at bounding box center [175, 10] width 108 height 8
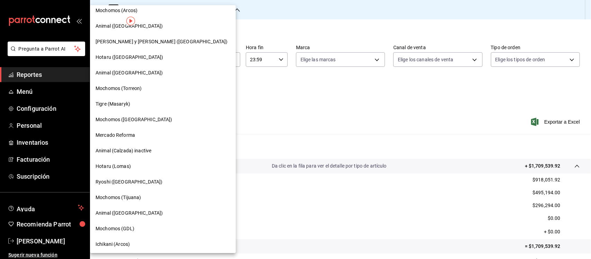
scroll to position [173, 0]
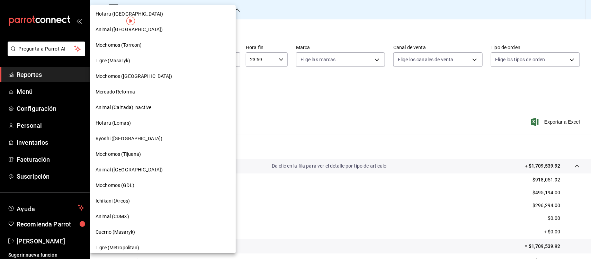
click at [114, 151] on span "Mochomos (Tijuana)" at bounding box center [118, 154] width 45 height 7
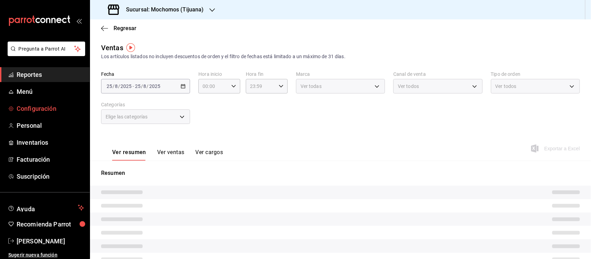
click at [41, 110] on span "Configuración" at bounding box center [51, 108] width 68 height 9
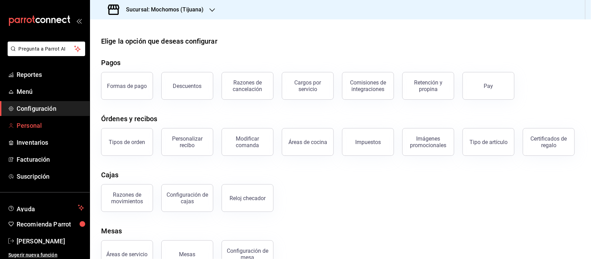
click at [28, 126] on span "Personal" at bounding box center [51, 125] width 68 height 9
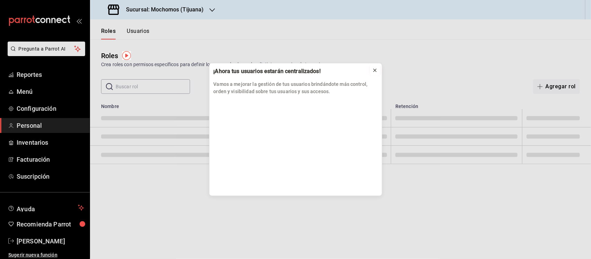
click at [376, 70] on icon at bounding box center [375, 71] width 6 height 6
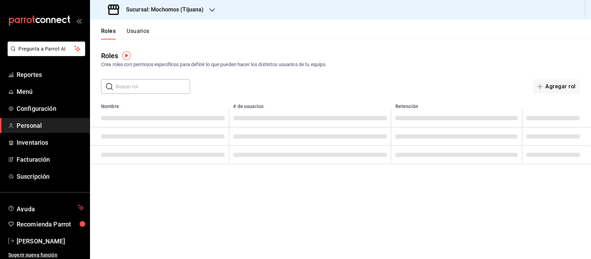
click at [139, 32] on button "Usuarios" at bounding box center [138, 34] width 23 height 12
click at [133, 88] on input "text" at bounding box center [153, 87] width 74 height 14
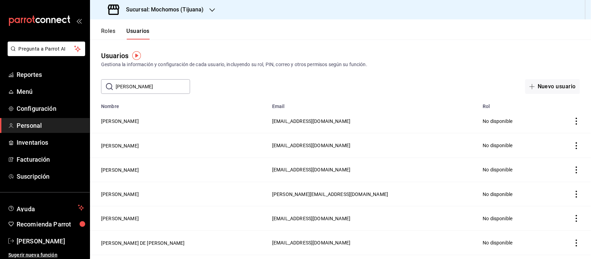
click at [144, 85] on input "[PERSON_NAME]" at bounding box center [153, 87] width 74 height 14
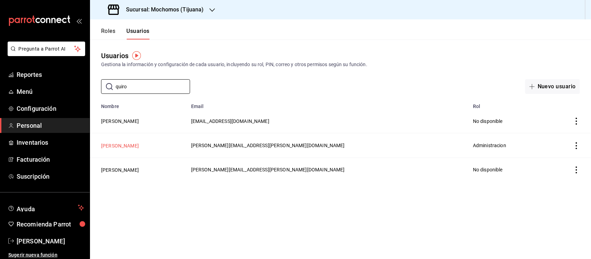
type input "quiro"
click at [115, 146] on button "[PERSON_NAME]" at bounding box center [120, 145] width 38 height 7
